Goal: Task Accomplishment & Management: Complete application form

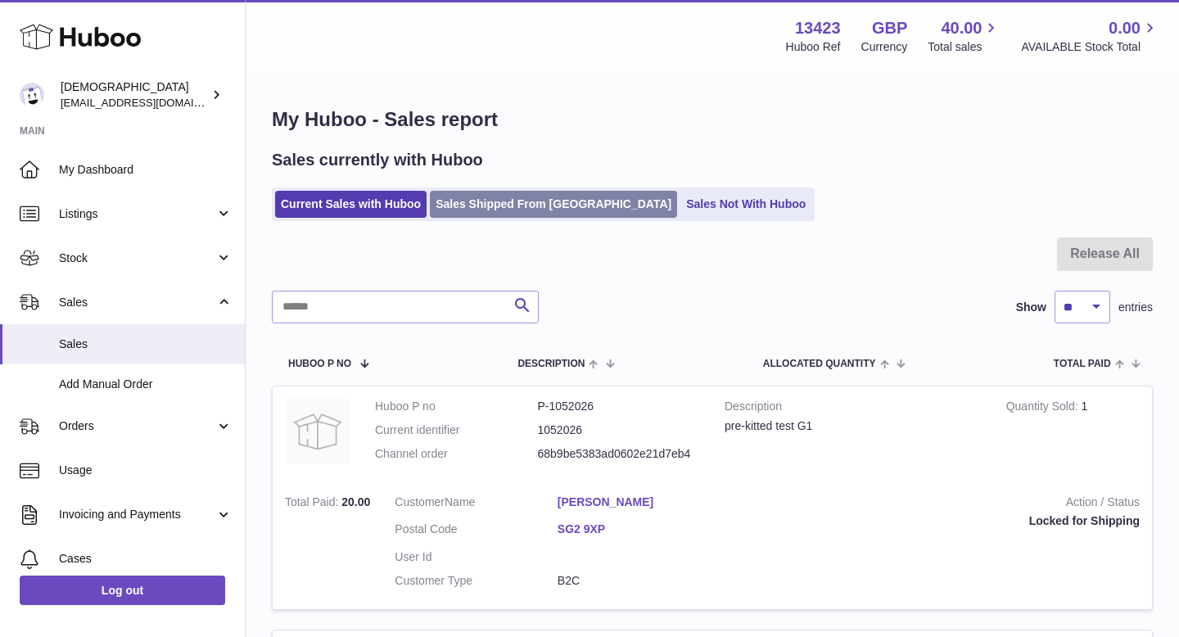
click at [457, 209] on link "Sales Shipped From [GEOGRAPHIC_DATA]" at bounding box center [553, 204] width 247 height 27
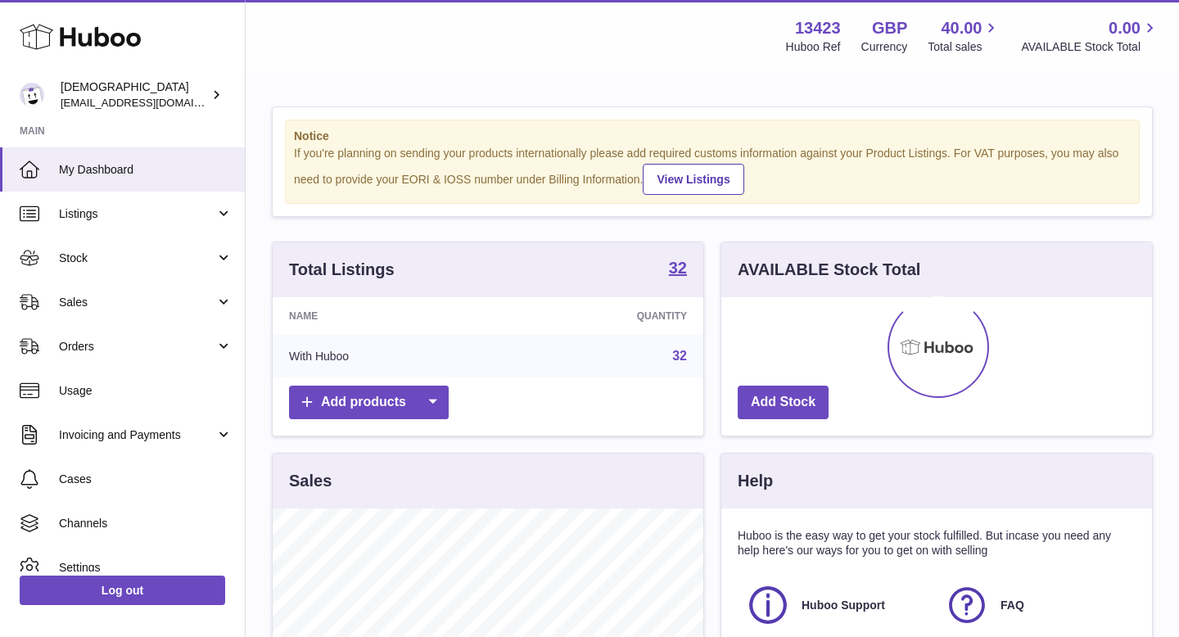
scroll to position [256, 431]
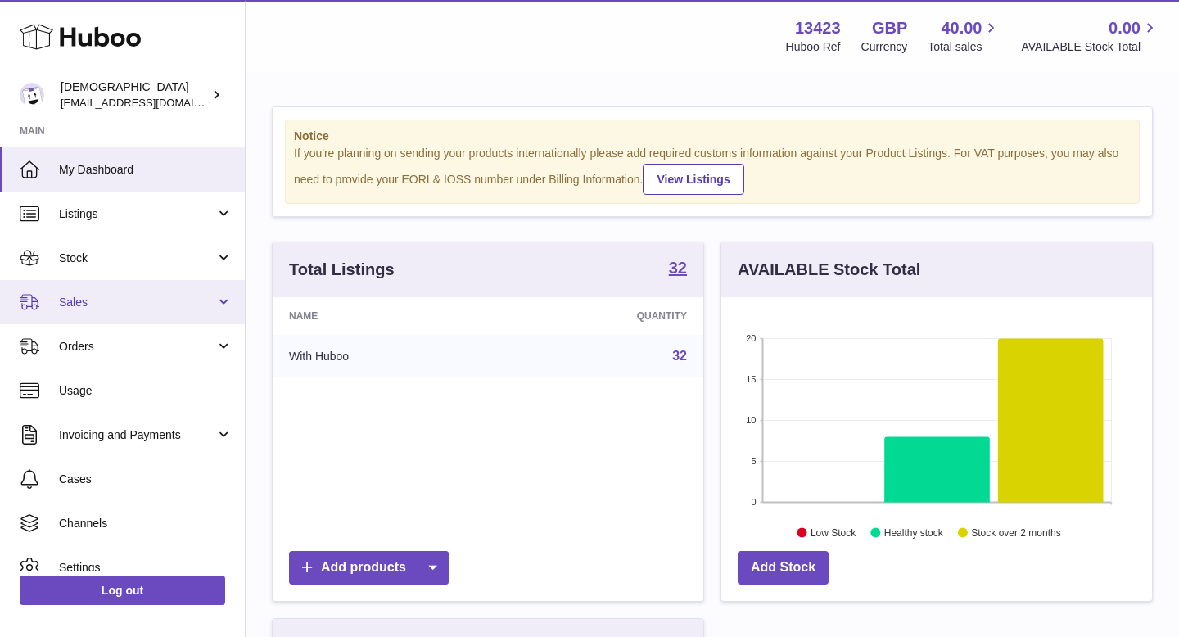
click at [140, 282] on link "Sales" at bounding box center [122, 302] width 245 height 44
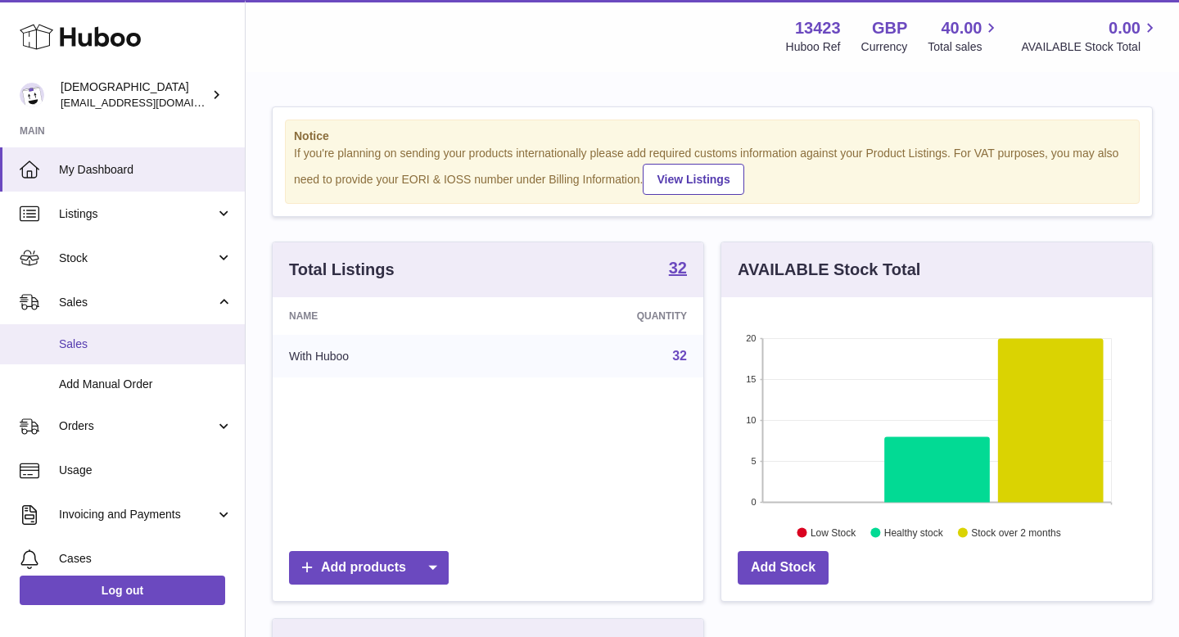
click at [121, 337] on span "Sales" at bounding box center [146, 345] width 174 height 16
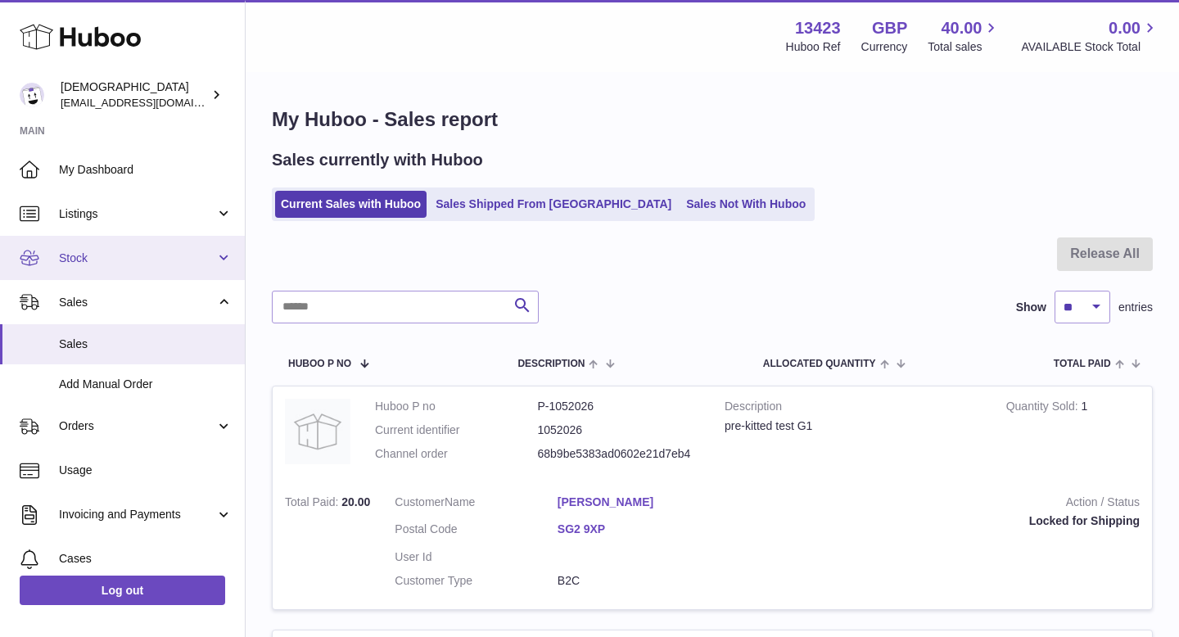
click at [90, 247] on link "Stock" at bounding box center [122, 258] width 245 height 44
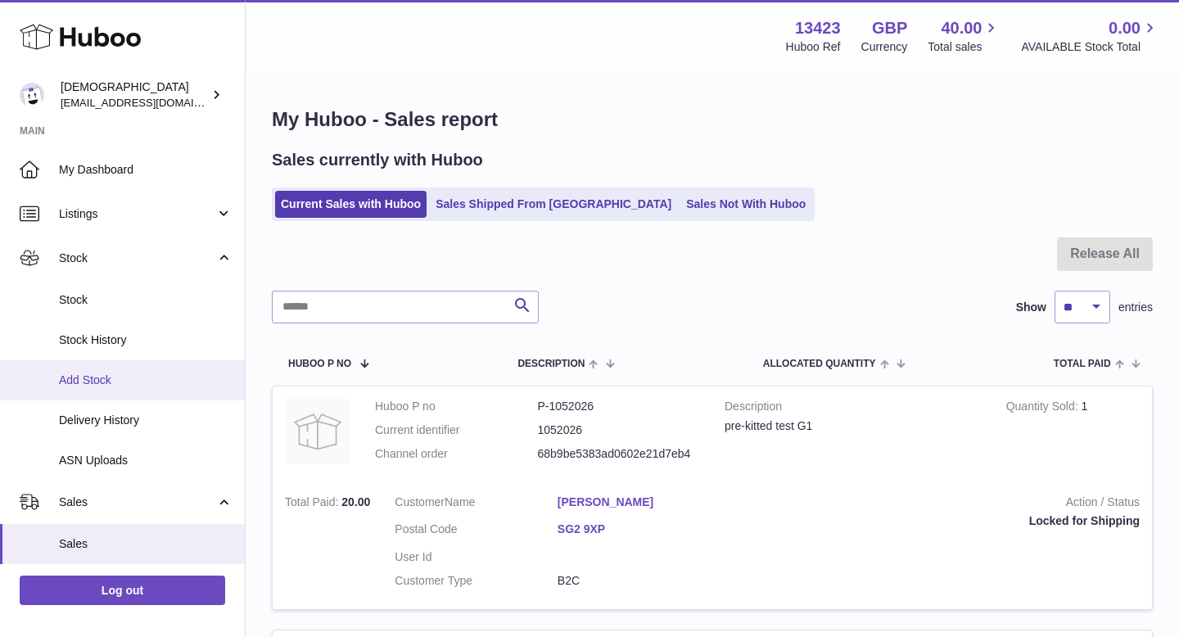
click at [116, 385] on span "Add Stock" at bounding box center [146, 381] width 174 height 16
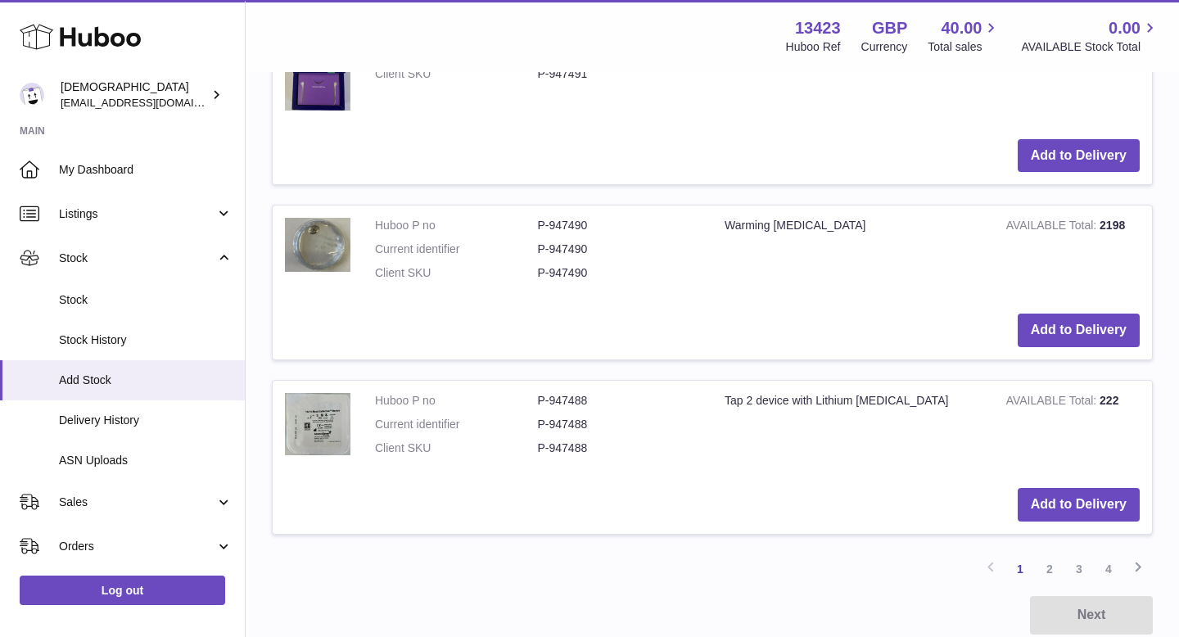
scroll to position [1965, 0]
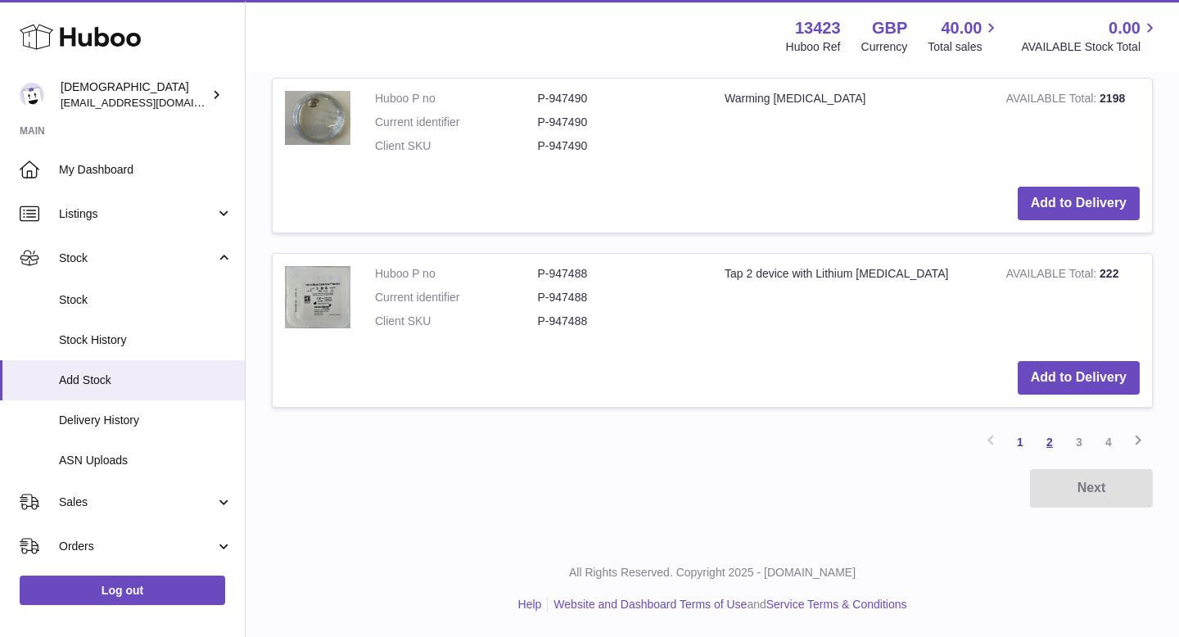
click at [1043, 448] on link "2" at bounding box center [1049, 442] width 29 height 29
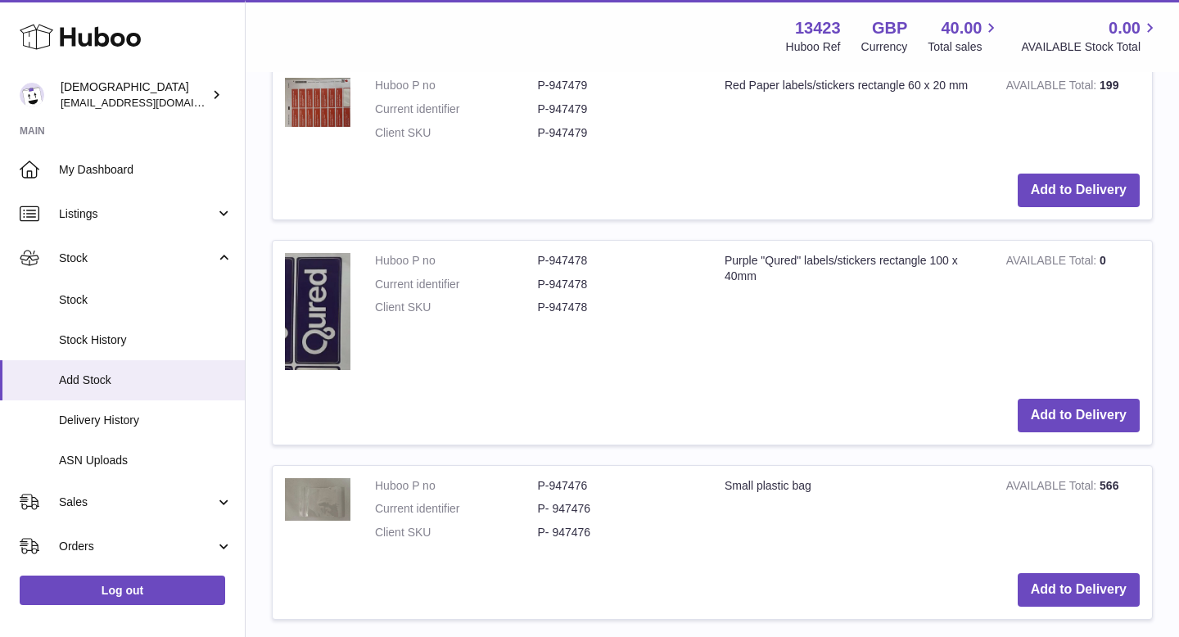
scroll to position [1937, 0]
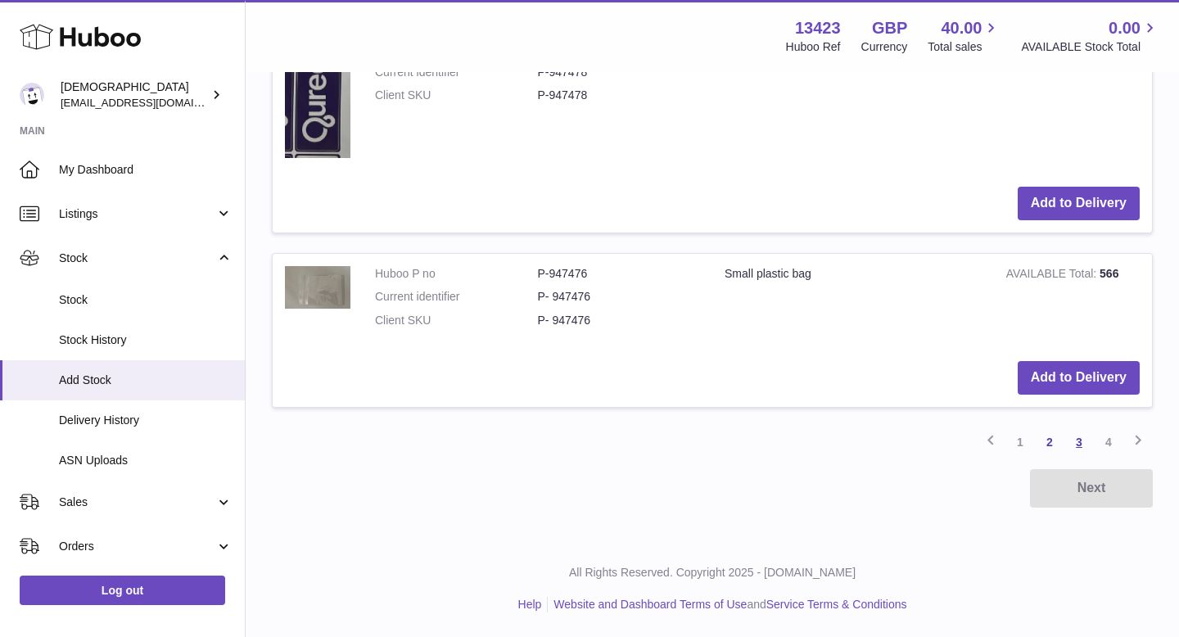
click at [1078, 441] on link "3" at bounding box center [1079, 442] width 29 height 29
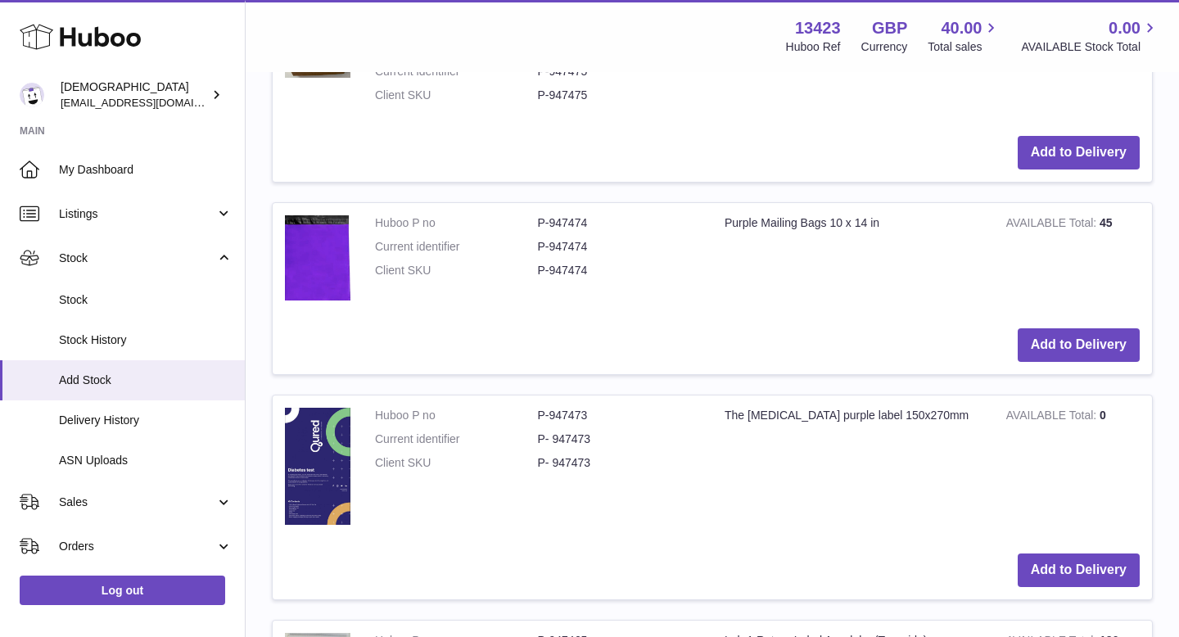
scroll to position [505, 0]
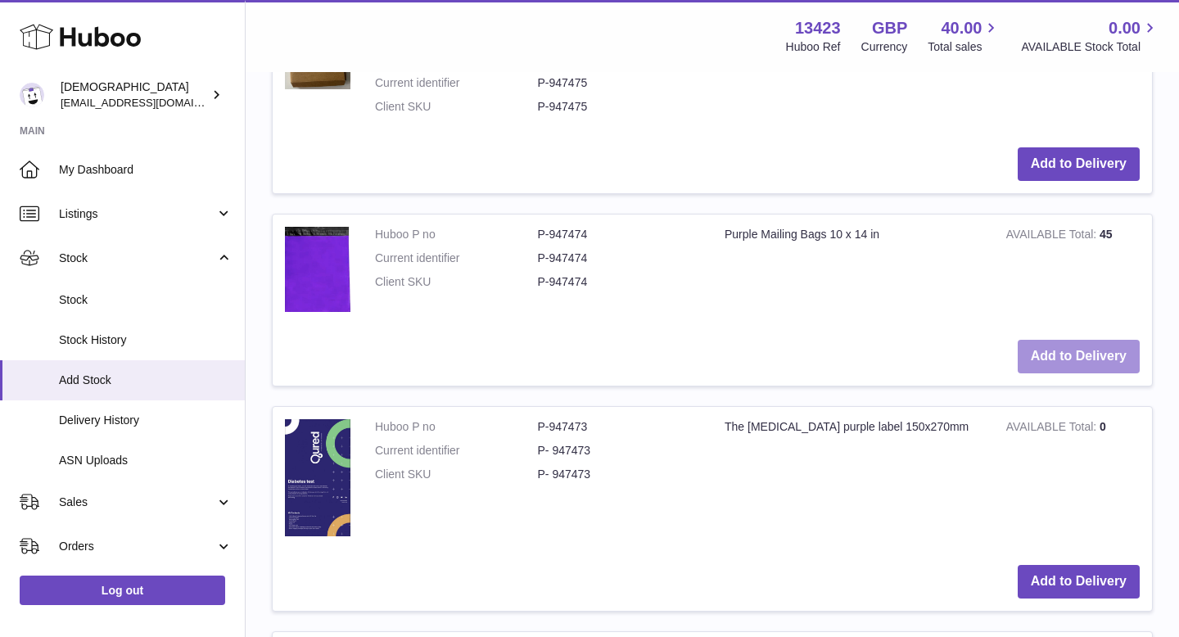
click at [1052, 357] on button "Add to Delivery" at bounding box center [1079, 357] width 122 height 34
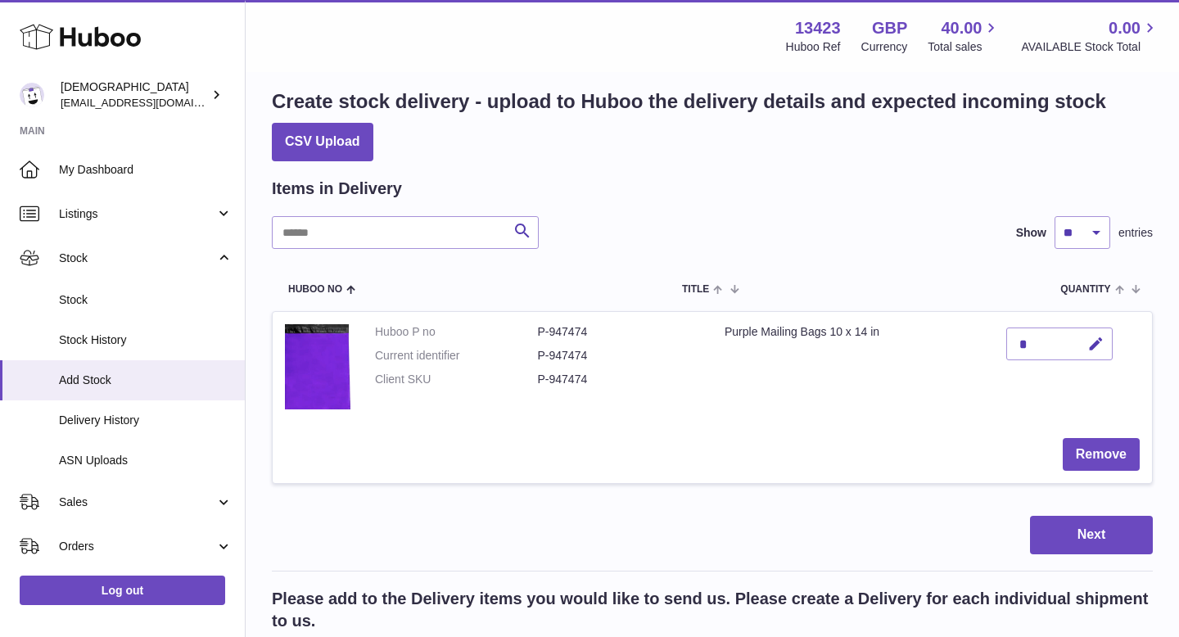
scroll to position [5, 0]
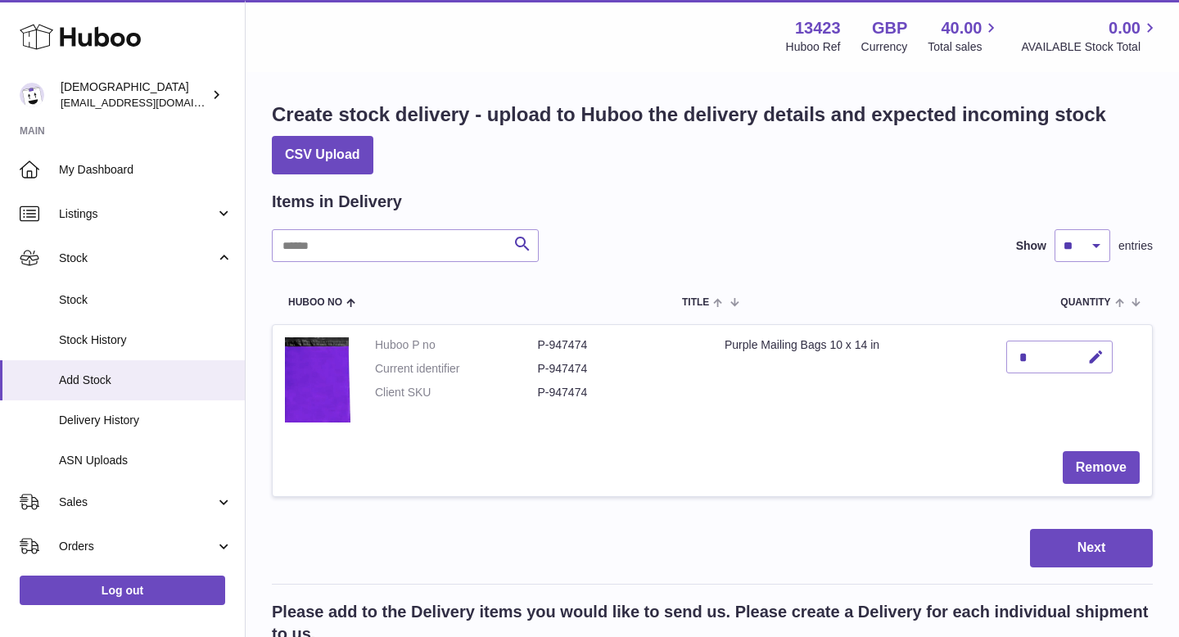
click at [1041, 357] on div "*" at bounding box center [1060, 357] width 106 height 33
click at [1102, 355] on icon "button" at bounding box center [1096, 357] width 17 height 17
type input "***"
click at [1098, 364] on icon "submit" at bounding box center [1096, 357] width 15 height 15
click at [1082, 540] on button "Next" at bounding box center [1091, 548] width 123 height 38
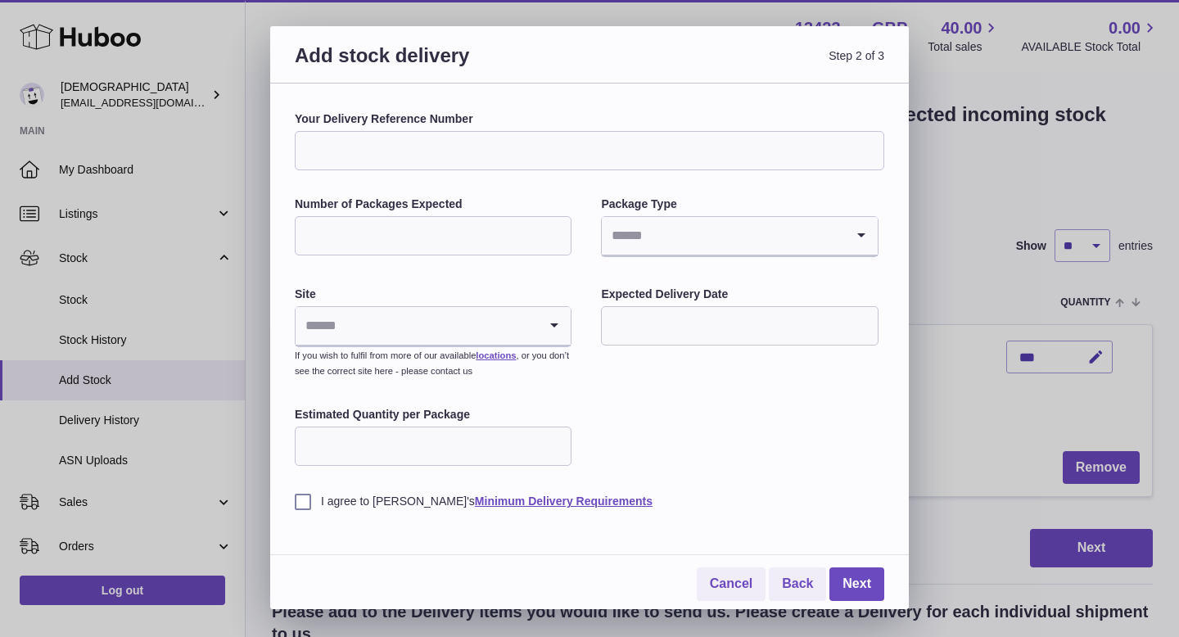
click at [410, 228] on input "Number of Packages Expected" at bounding box center [433, 235] width 277 height 39
type input "*"
click at [688, 245] on input "Search for option" at bounding box center [723, 236] width 242 height 38
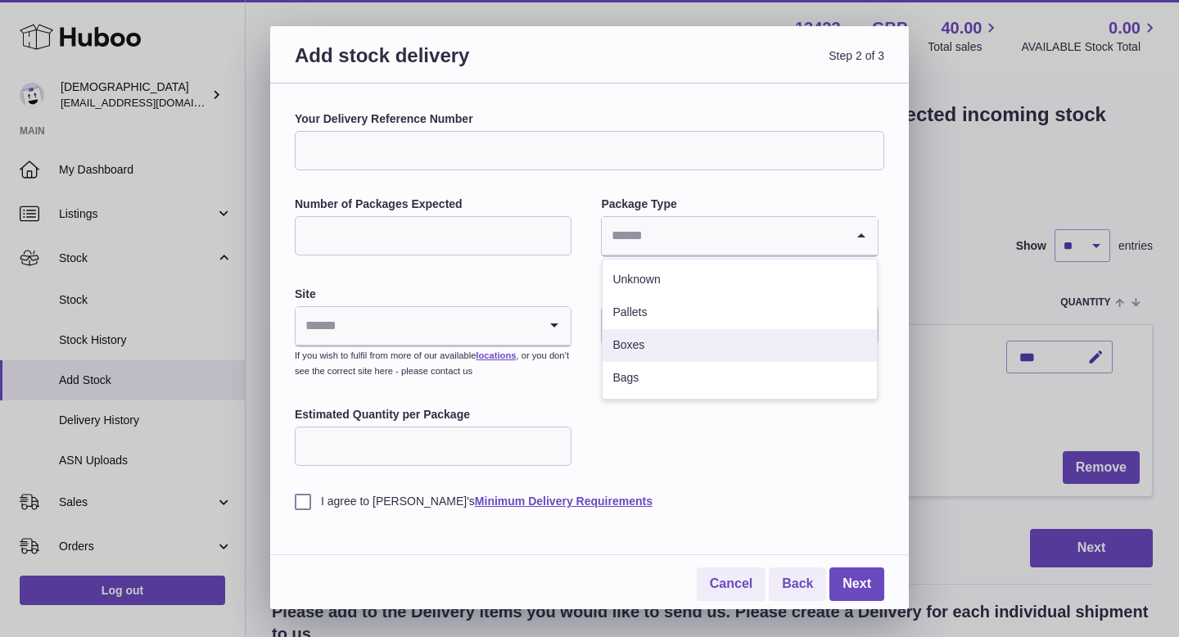
click at [656, 337] on li "Boxes" at bounding box center [740, 345] width 274 height 33
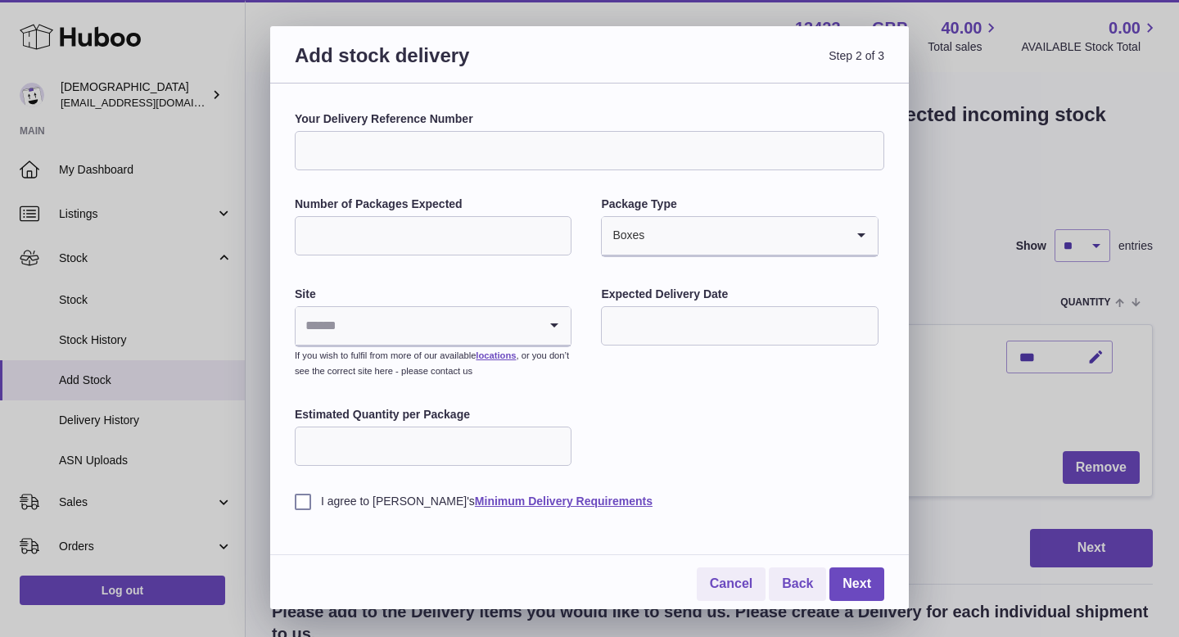
click at [545, 319] on icon "Search for option" at bounding box center [554, 326] width 33 height 38
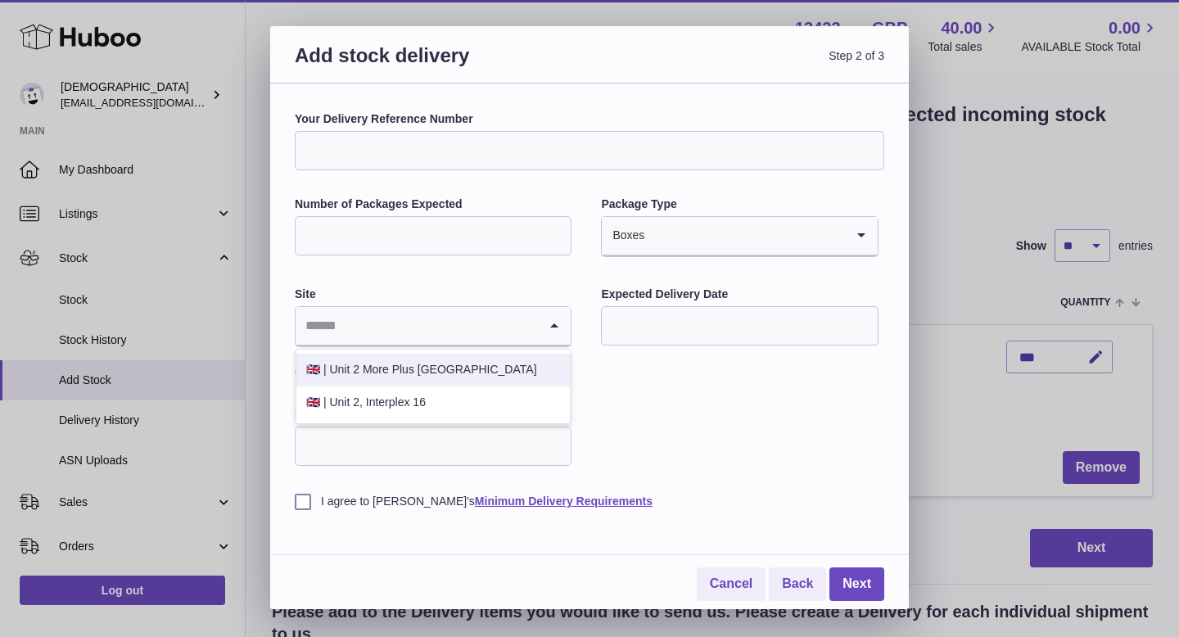
click at [486, 364] on li "🇬🇧 | Unit 2 More Plus Central Park" at bounding box center [434, 370] width 274 height 33
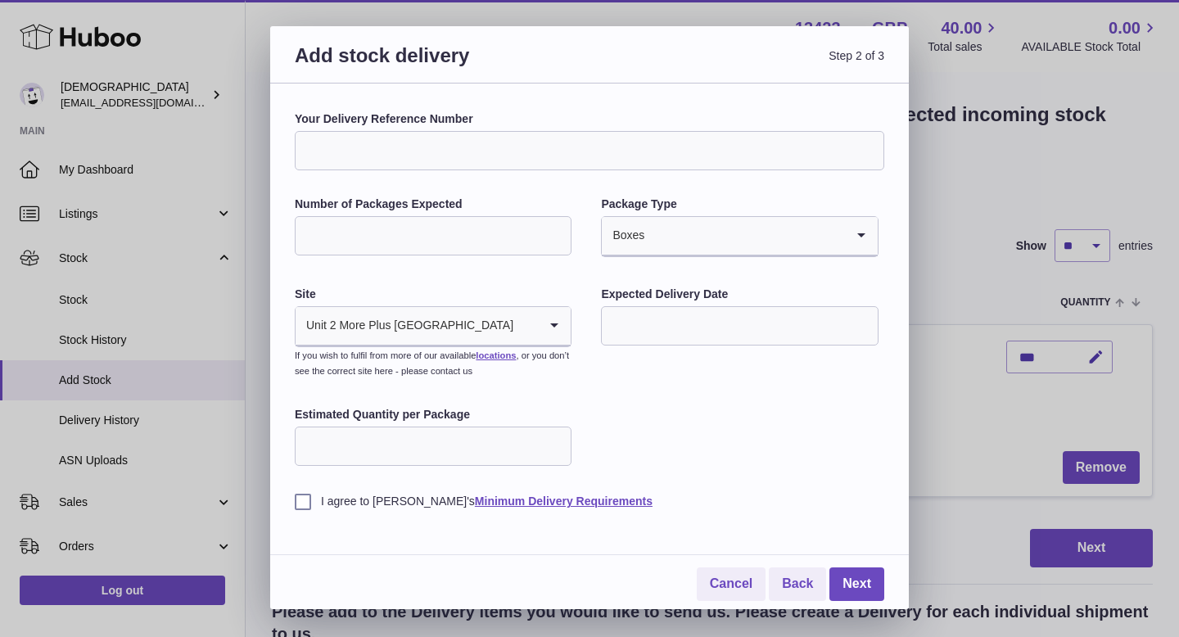
click at [613, 324] on input "text" at bounding box center [739, 325] width 277 height 39
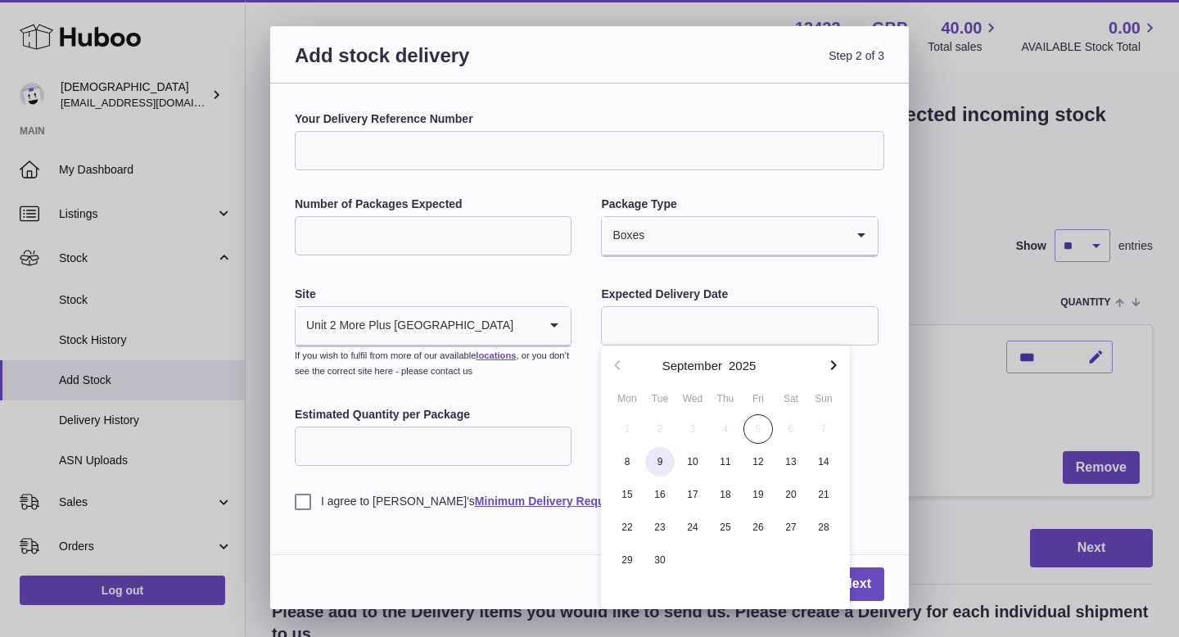
click at [667, 469] on span "9" at bounding box center [659, 461] width 29 height 29
type input "**********"
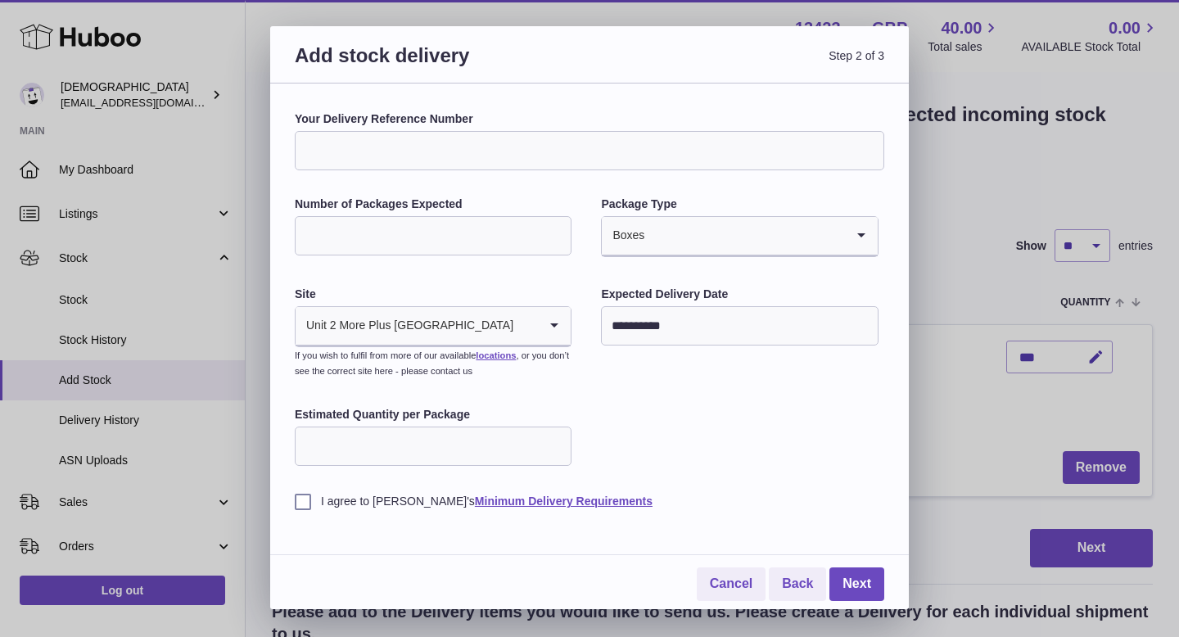
click at [485, 434] on input "Estimated Quantity per Package" at bounding box center [433, 446] width 277 height 39
type input "***"
click at [304, 503] on label "I agree to Huboo's Minimum Delivery Requirements" at bounding box center [590, 502] width 590 height 16
click at [863, 582] on link "Next" at bounding box center [857, 585] width 55 height 34
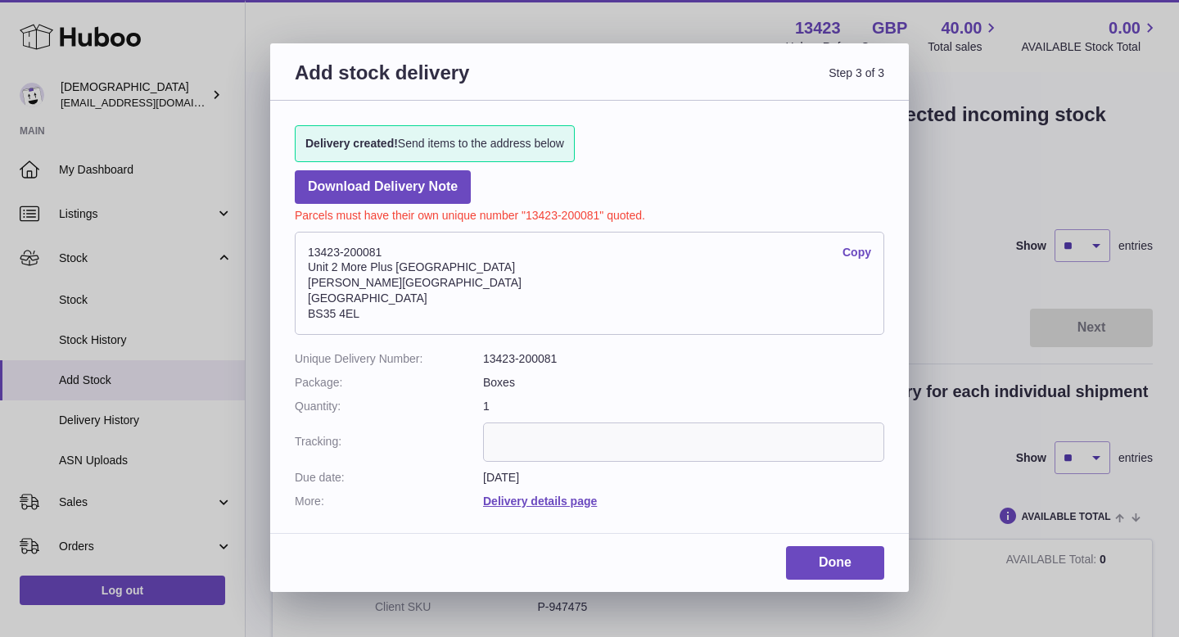
drag, startPoint x: 308, startPoint y: 250, endPoint x: 388, endPoint y: 254, distance: 80.4
click at [388, 254] on address "13423-200081 Copy Unit 2 More Plus Central Park Hudson Ave Severn Beach BS35 4EL" at bounding box center [590, 283] width 590 height 103
copy address "13423-200081"
click at [829, 564] on link "Done" at bounding box center [835, 563] width 98 height 34
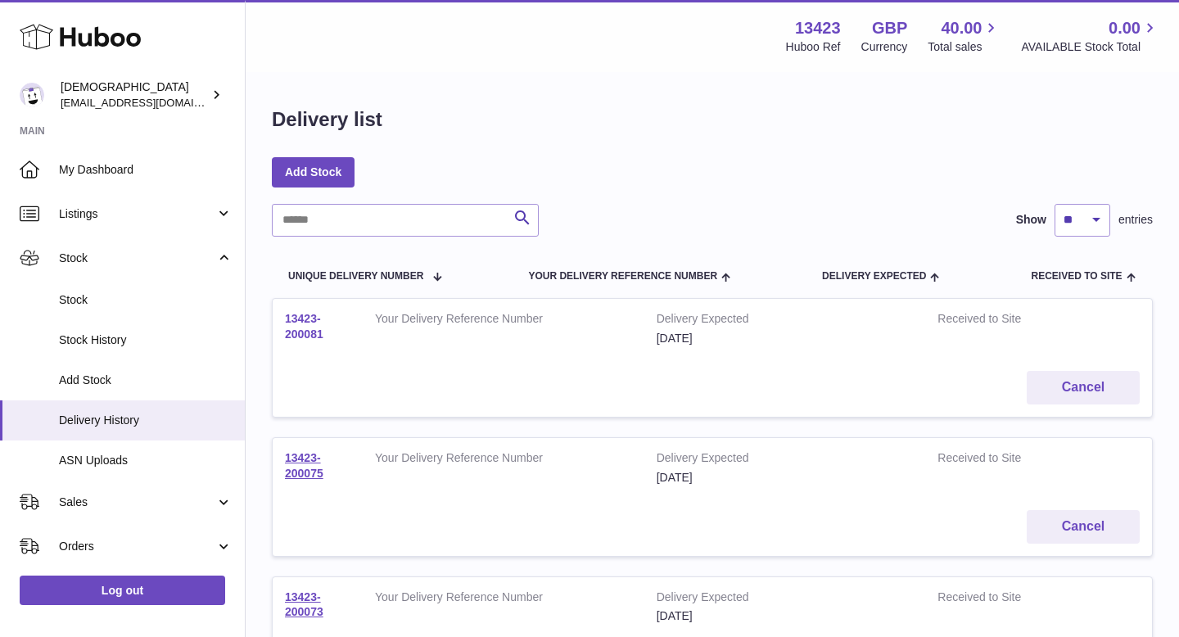
click at [319, 337] on link "13423-200081" at bounding box center [304, 326] width 38 height 29
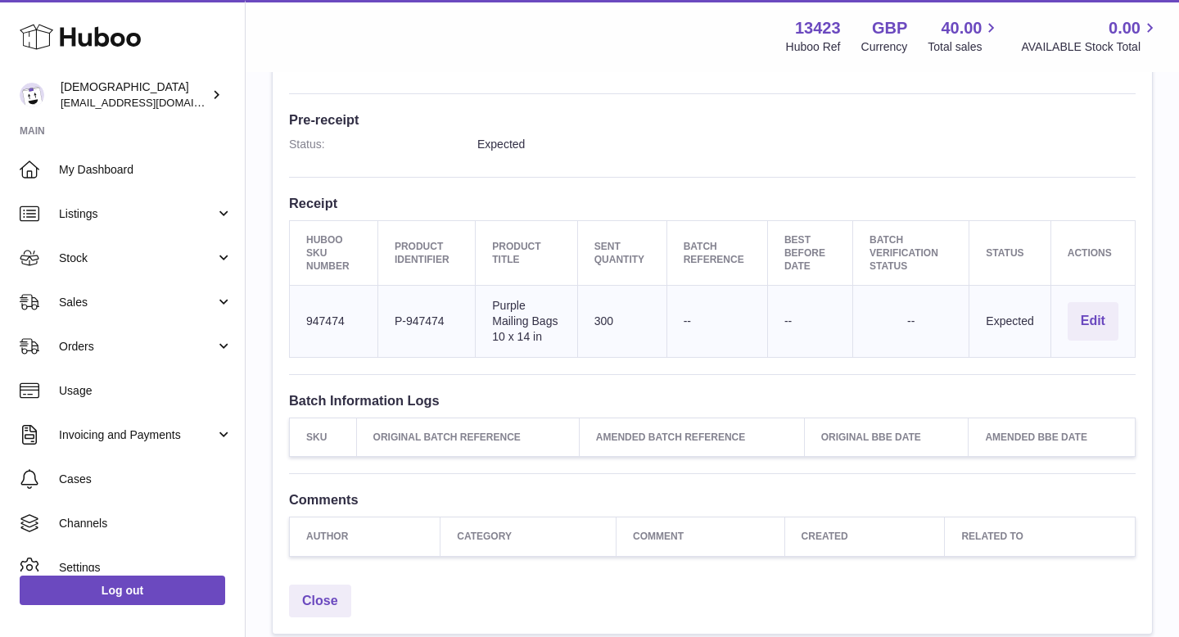
scroll to position [518, 0]
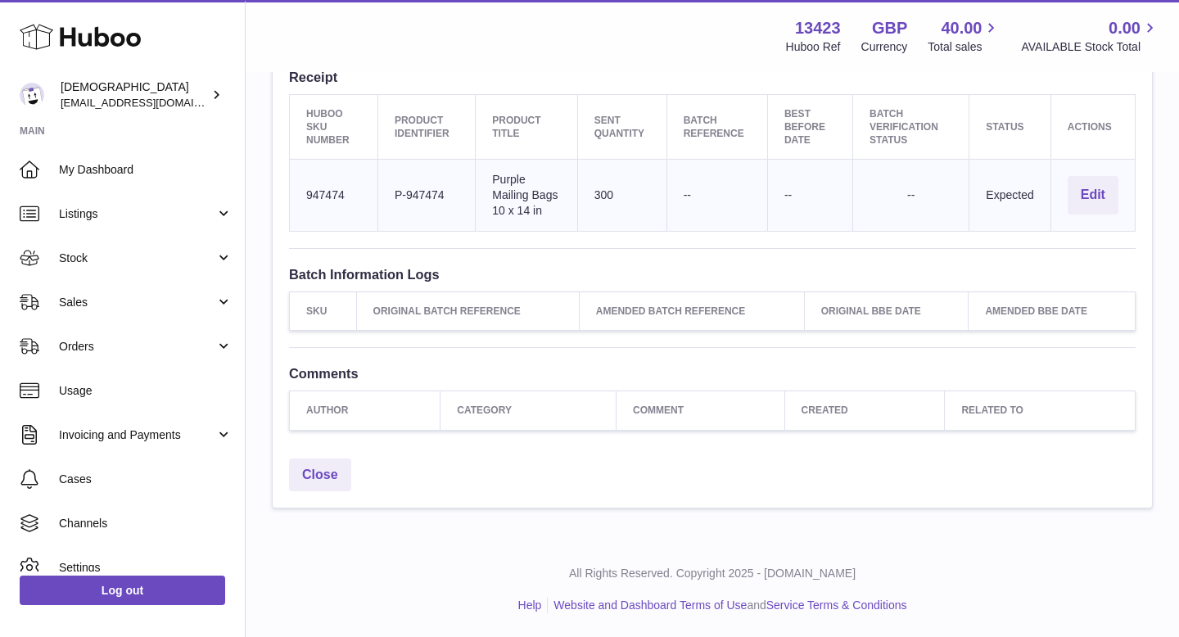
drag, startPoint x: 398, startPoint y: 191, endPoint x: 446, endPoint y: 192, distance: 48.4
click at [446, 192] on td "Client Identifier P-947474" at bounding box center [426, 196] width 97 height 72
copy td "P-947474"
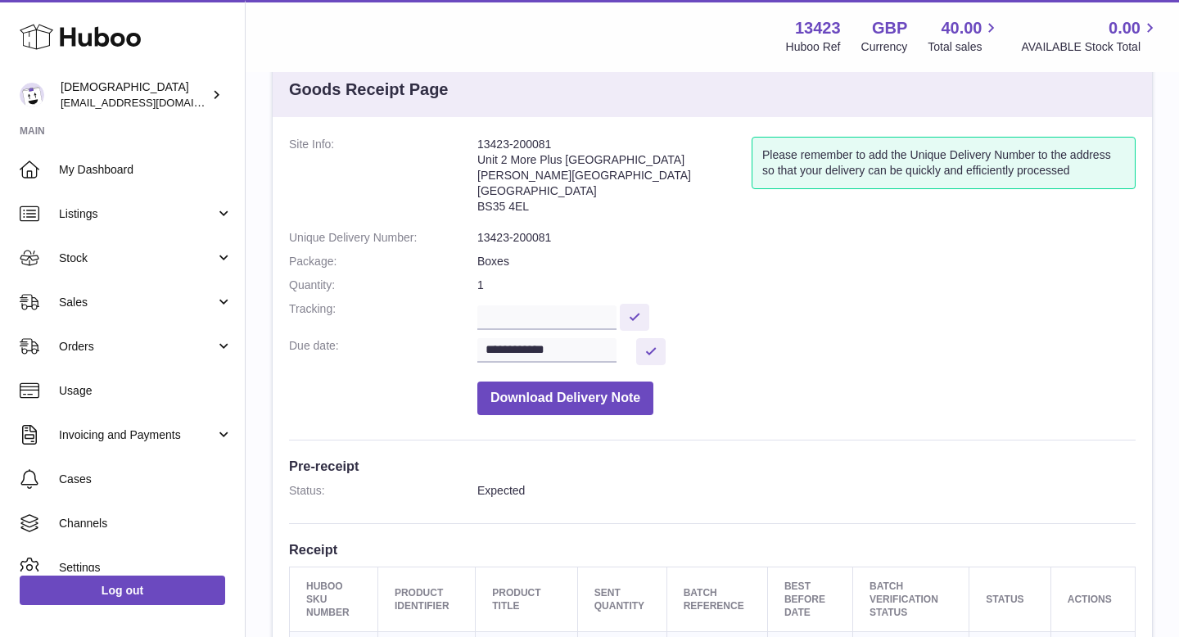
scroll to position [0, 0]
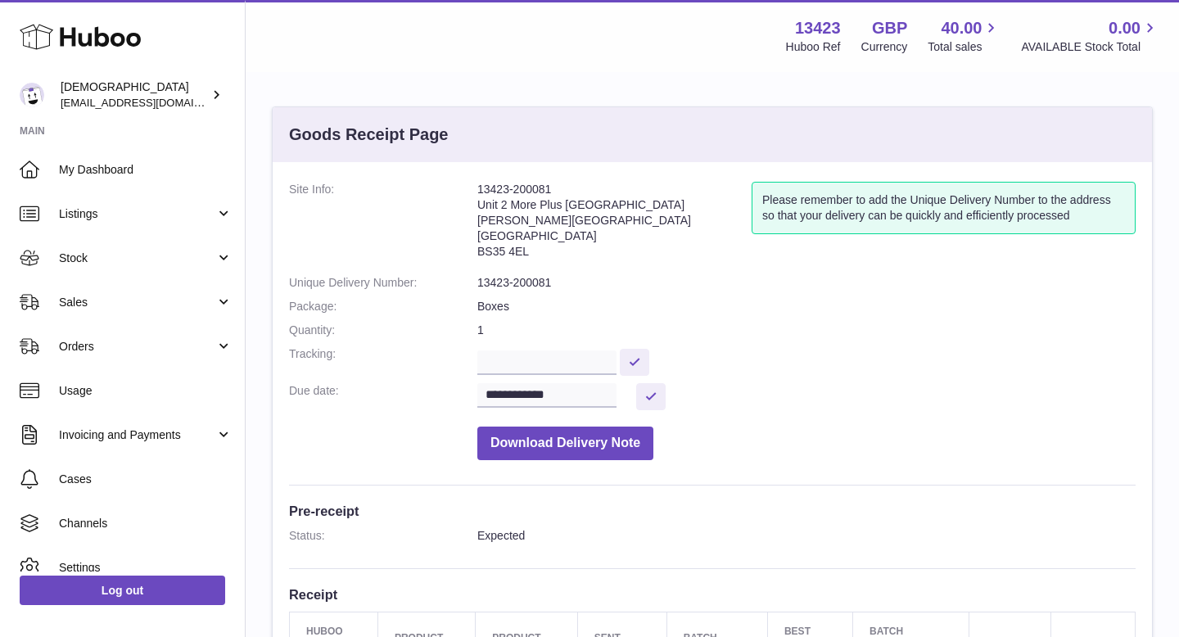
drag, startPoint x: 478, startPoint y: 187, endPoint x: 561, endPoint y: 190, distance: 82.8
click at [561, 190] on address "13423-200081 Unit 2 [GEOGRAPHIC_DATA][STREET_ADDRESS][PERSON_NAME]" at bounding box center [615, 224] width 274 height 85
copy address "13423-200081"
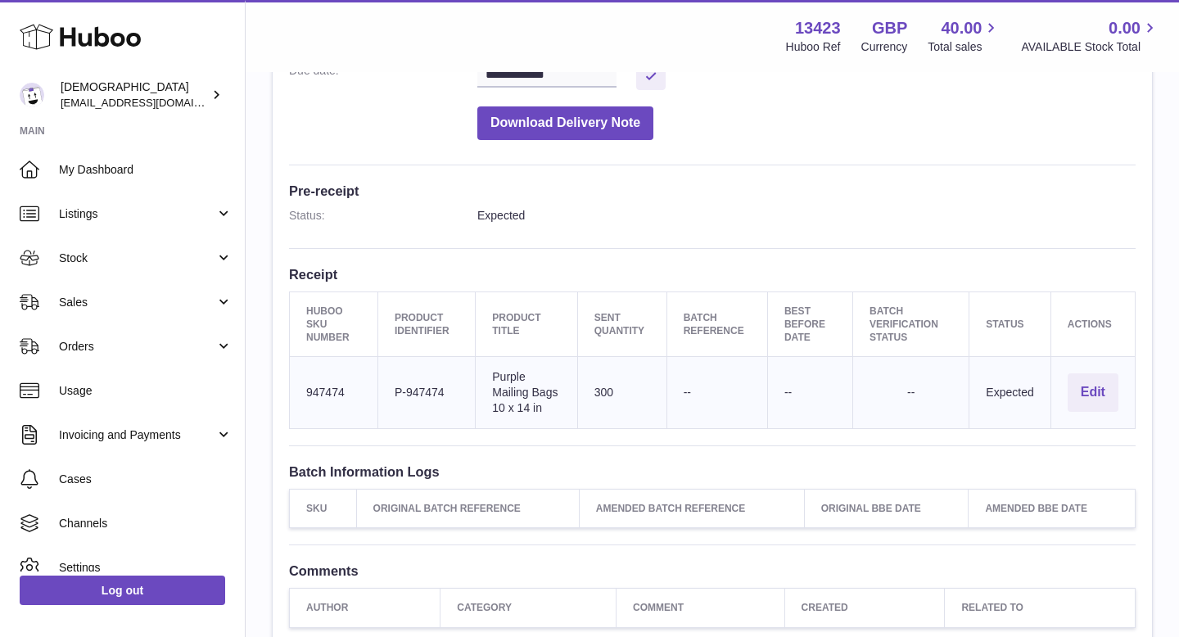
scroll to position [351, 0]
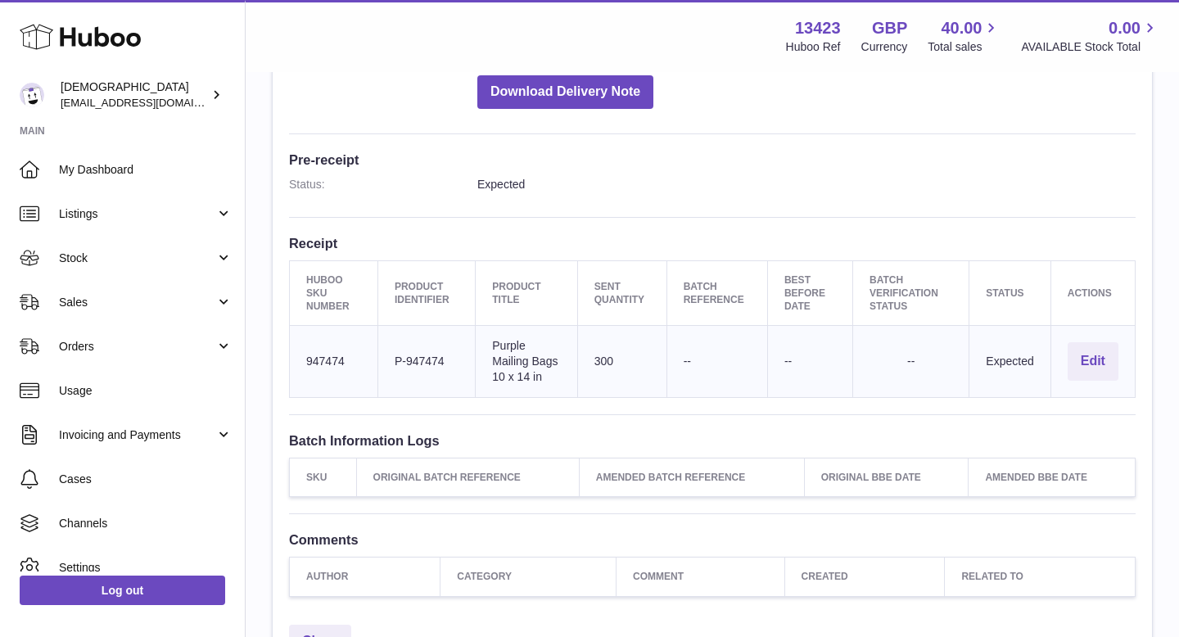
drag, startPoint x: 393, startPoint y: 357, endPoint x: 444, endPoint y: 364, distance: 51.3
click at [444, 364] on td "Client Identifier P-947474" at bounding box center [426, 362] width 97 height 72
copy td "P-947474"
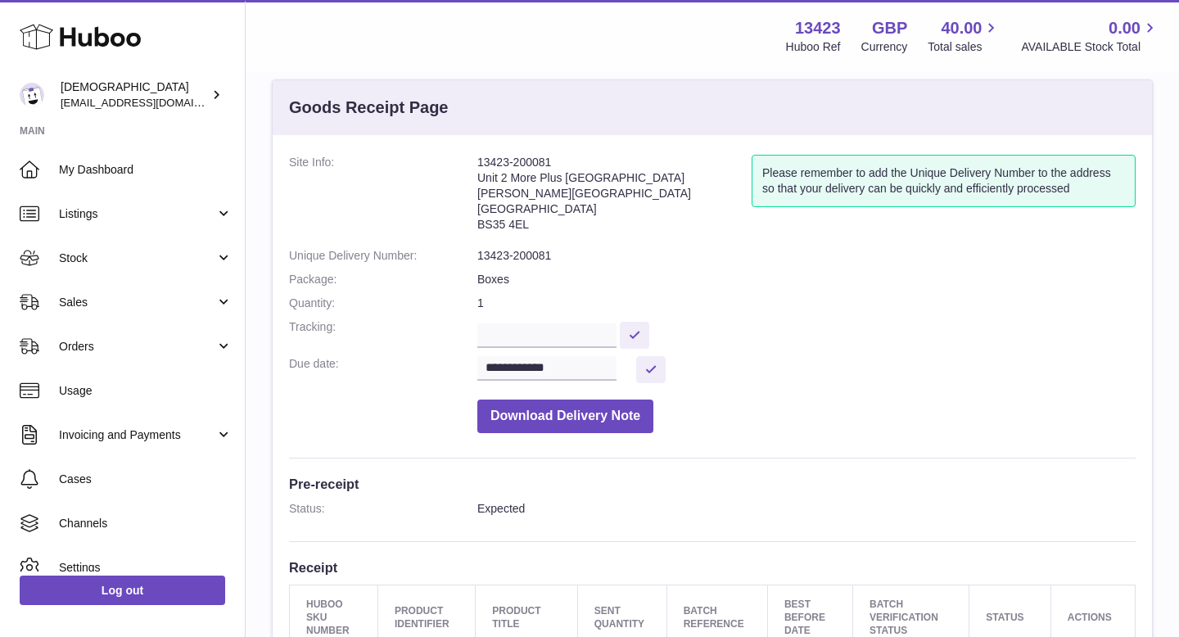
scroll to position [0, 0]
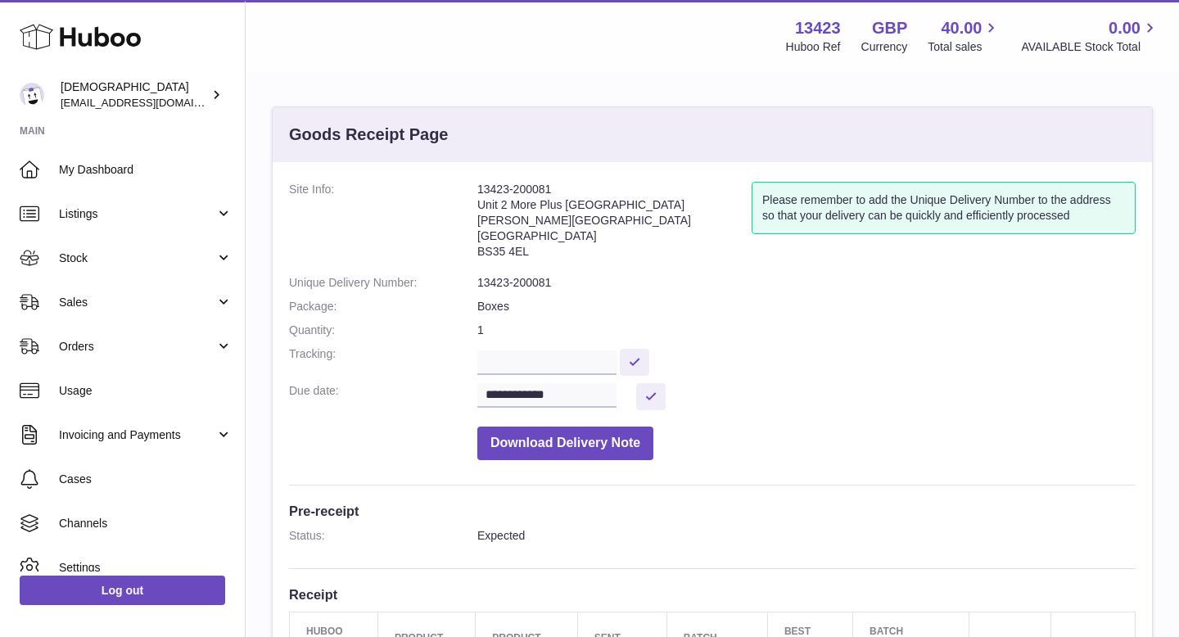
drag, startPoint x: 478, startPoint y: 239, endPoint x: 556, endPoint y: 238, distance: 77.8
click at [556, 238] on address "13423-200081 Unit 2 [GEOGRAPHIC_DATA][STREET_ADDRESS][PERSON_NAME]" at bounding box center [615, 224] width 274 height 85
copy address "[GEOGRAPHIC_DATA]"
drag, startPoint x: 478, startPoint y: 200, endPoint x: 635, endPoint y: 206, distance: 156.6
click at [635, 206] on address "13423-200081 Unit 2 [GEOGRAPHIC_DATA][STREET_ADDRESS][PERSON_NAME]" at bounding box center [615, 224] width 274 height 85
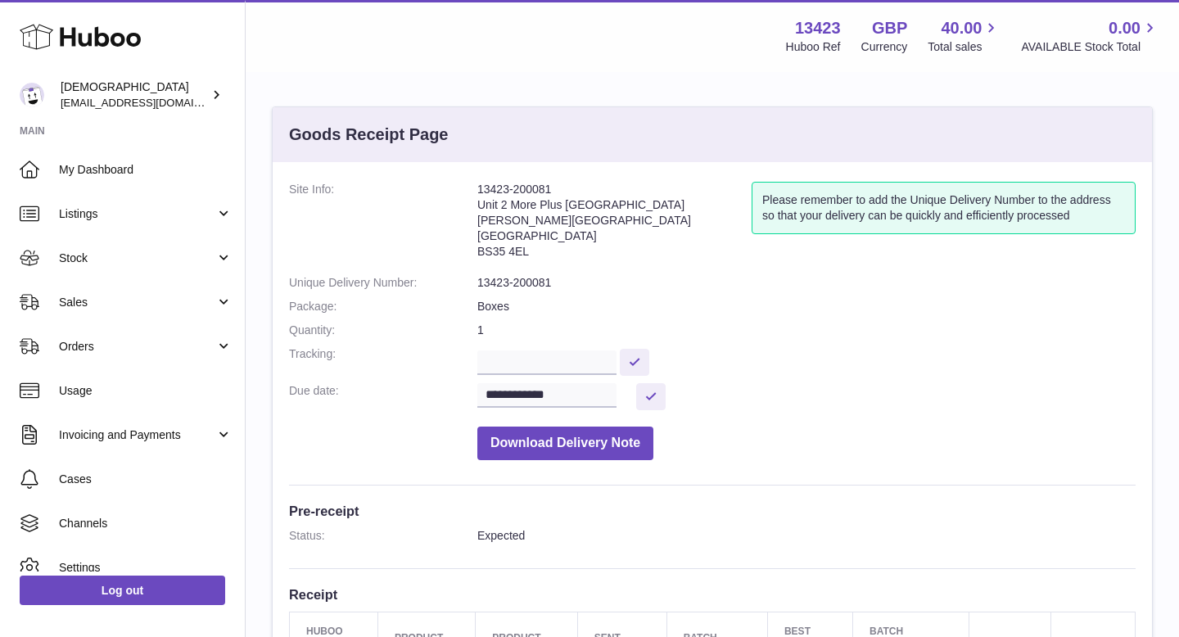
copy address "Unit 2 More Plus [GEOGRAPHIC_DATA]"
drag, startPoint x: 477, startPoint y: 221, endPoint x: 542, endPoint y: 224, distance: 65.6
click at [542, 224] on dl "**********" at bounding box center [712, 325] width 847 height 287
click at [542, 224] on address "13423-200081 Unit 2 [GEOGRAPHIC_DATA][STREET_ADDRESS][PERSON_NAME]" at bounding box center [615, 224] width 274 height 85
drag, startPoint x: 480, startPoint y: 222, endPoint x: 556, endPoint y: 223, distance: 76.2
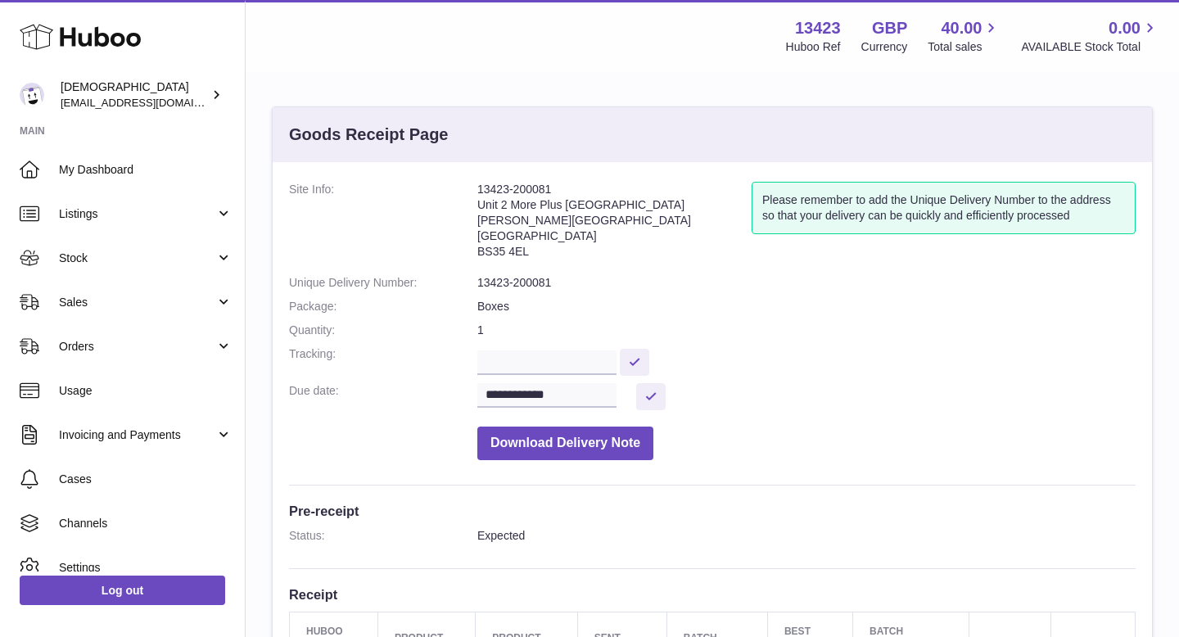
click at [556, 223] on address "13423-200081 Unit 2 [GEOGRAPHIC_DATA][STREET_ADDRESS][PERSON_NAME]" at bounding box center [615, 224] width 274 height 85
copy address "[PERSON_NAME][GEOGRAPHIC_DATA]"
drag, startPoint x: 478, startPoint y: 250, endPoint x: 536, endPoint y: 252, distance: 57.4
click at [536, 252] on address "13423-200081 Unit 2 [GEOGRAPHIC_DATA][STREET_ADDRESS][PERSON_NAME]" at bounding box center [615, 224] width 274 height 85
copy address "BS35 4EL"
